Goal: Task Accomplishment & Management: Use online tool/utility

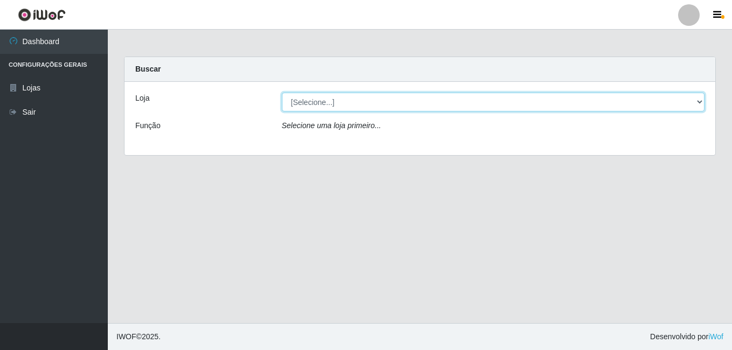
click at [699, 100] on select "[Selecione...] Ajubá Mercado" at bounding box center [493, 102] width 423 height 19
select select "402"
click at [282, 93] on select "[Selecione...] Ajubá Mercado" at bounding box center [493, 102] width 423 height 19
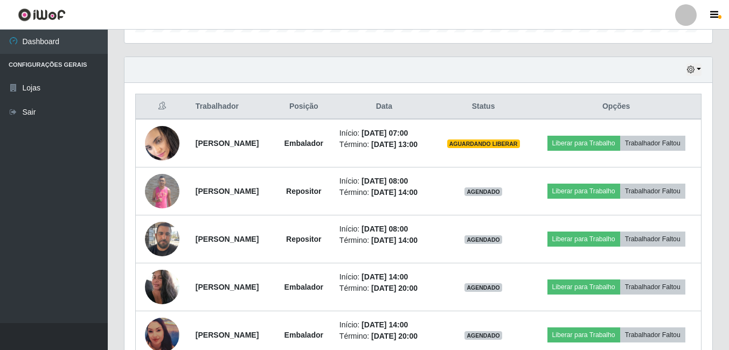
scroll to position [377, 0]
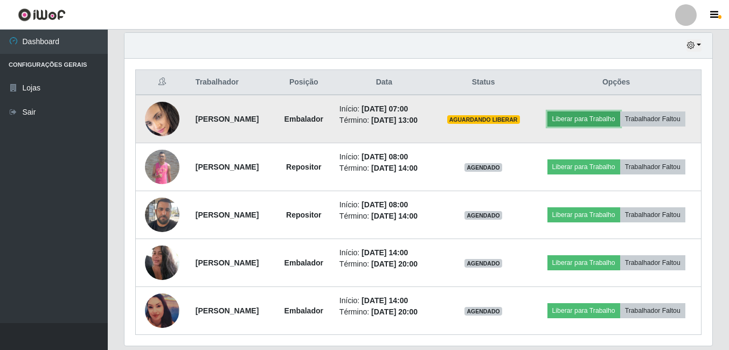
click at [620, 116] on button "Liberar para Trabalho" at bounding box center [584, 119] width 73 height 15
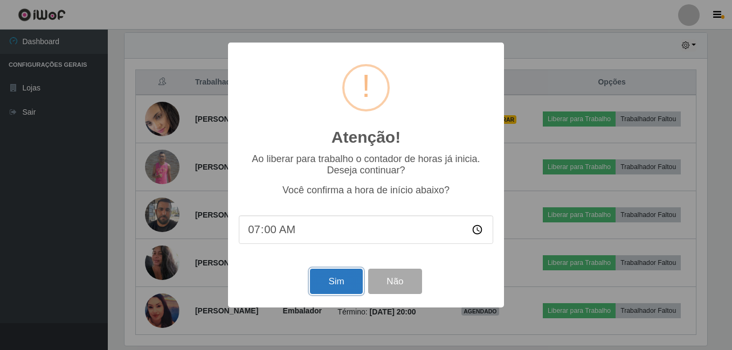
click at [336, 283] on button "Sim" at bounding box center [336, 281] width 52 height 25
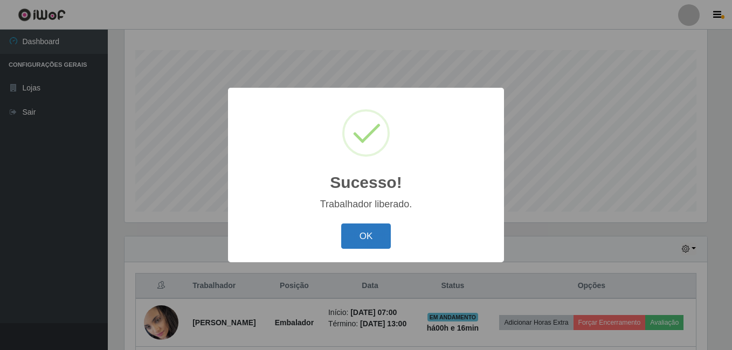
click at [378, 233] on button "OK" at bounding box center [366, 236] width 50 height 25
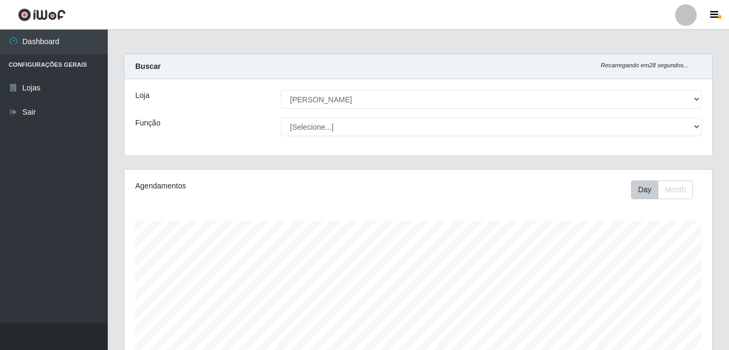
scroll to position [0, 0]
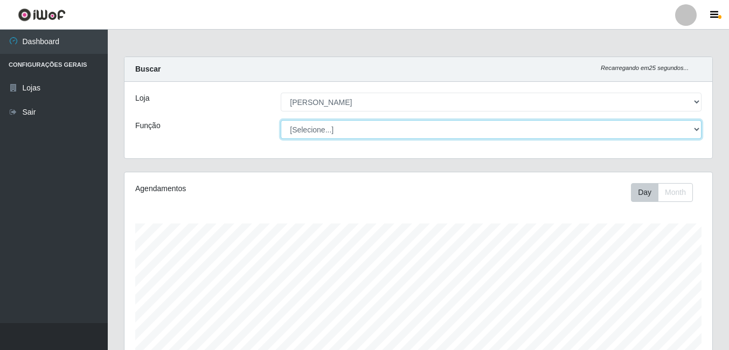
click at [696, 128] on select "[Selecione...] ASG ASG + ASG ++ Balconista de Açougue Balconista de Açougue + B…" at bounding box center [491, 129] width 421 height 19
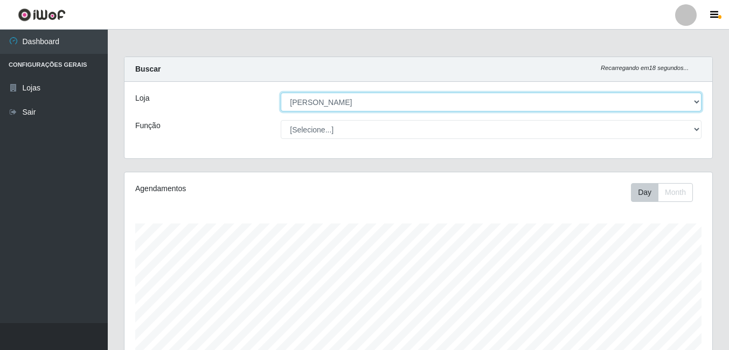
click at [696, 101] on select "[Selecione...] Ajubá Mercado" at bounding box center [491, 102] width 421 height 19
click at [695, 101] on select "[Selecione...] Ajubá Mercado" at bounding box center [491, 102] width 421 height 19
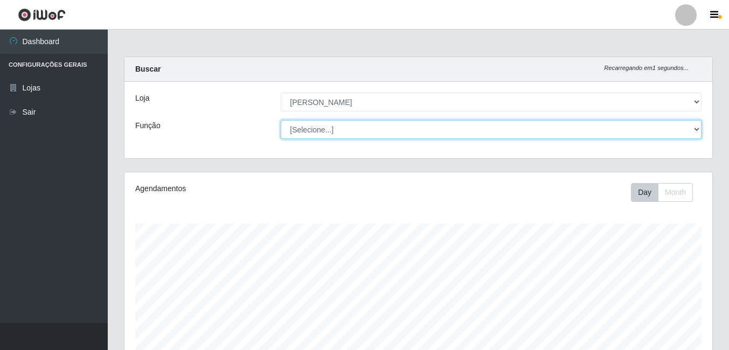
click at [694, 129] on select "[Selecione...] ASG ASG + ASG ++ Balconista de Açougue Balconista de Açougue + B…" at bounding box center [491, 129] width 421 height 19
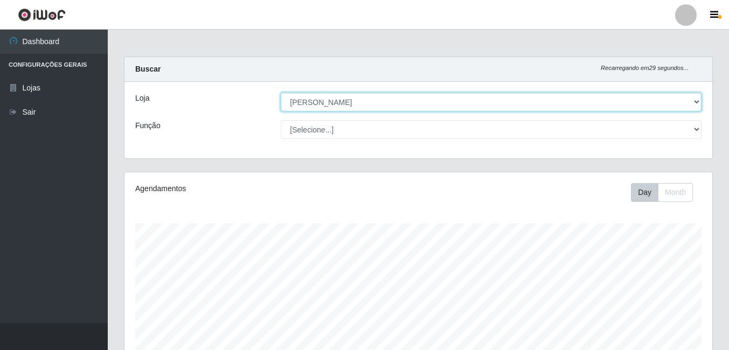
click at [699, 98] on select "[Selecione...] Ajubá Mercado" at bounding box center [491, 102] width 421 height 19
click at [281, 93] on select "[Selecione...] Ajubá Mercado" at bounding box center [491, 102] width 421 height 19
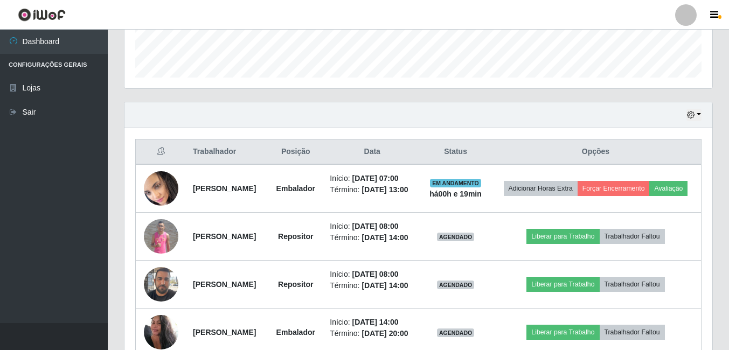
scroll to position [323, 0]
